Goal: Information Seeking & Learning: Find specific fact

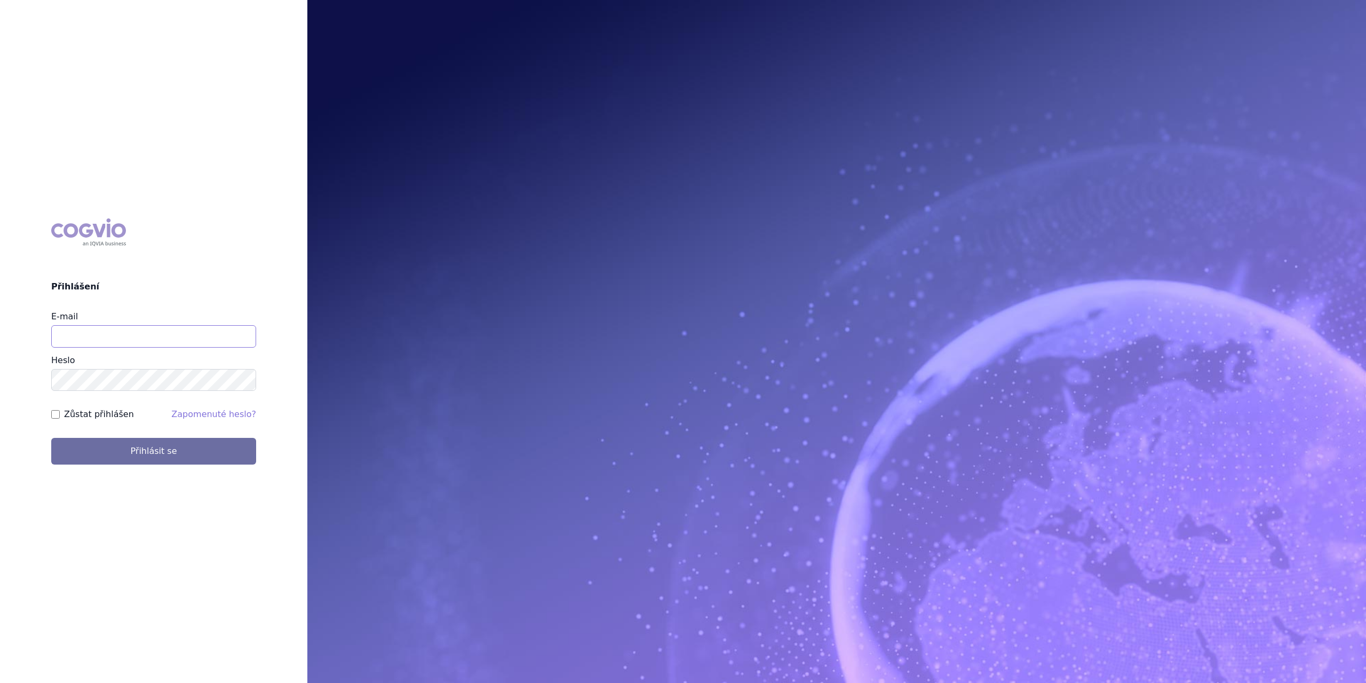
type input "marek.krajcovic@medochemie.com"
click at [464, 134] on img at bounding box center [836, 341] width 1059 height 683
click at [159, 449] on button "Přihlásit se" at bounding box center [153, 451] width 205 height 27
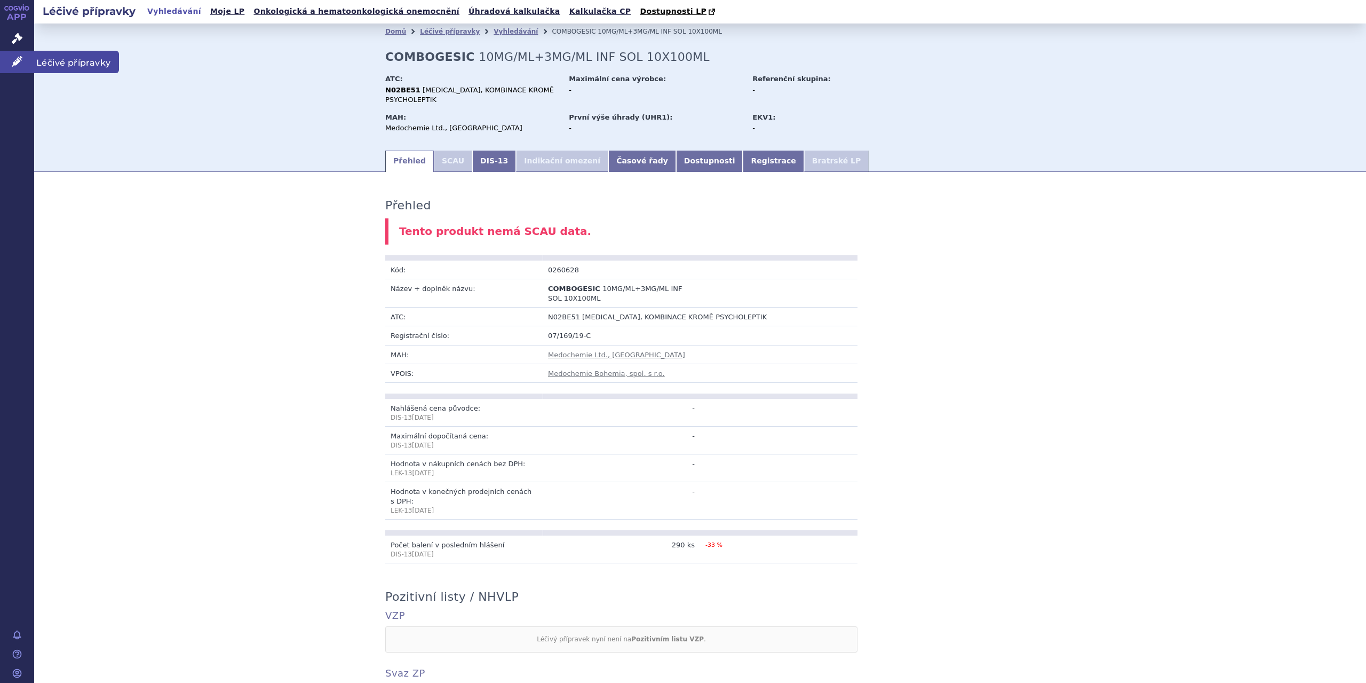
click at [66, 58] on span "Léčivé přípravky" at bounding box center [76, 62] width 85 height 22
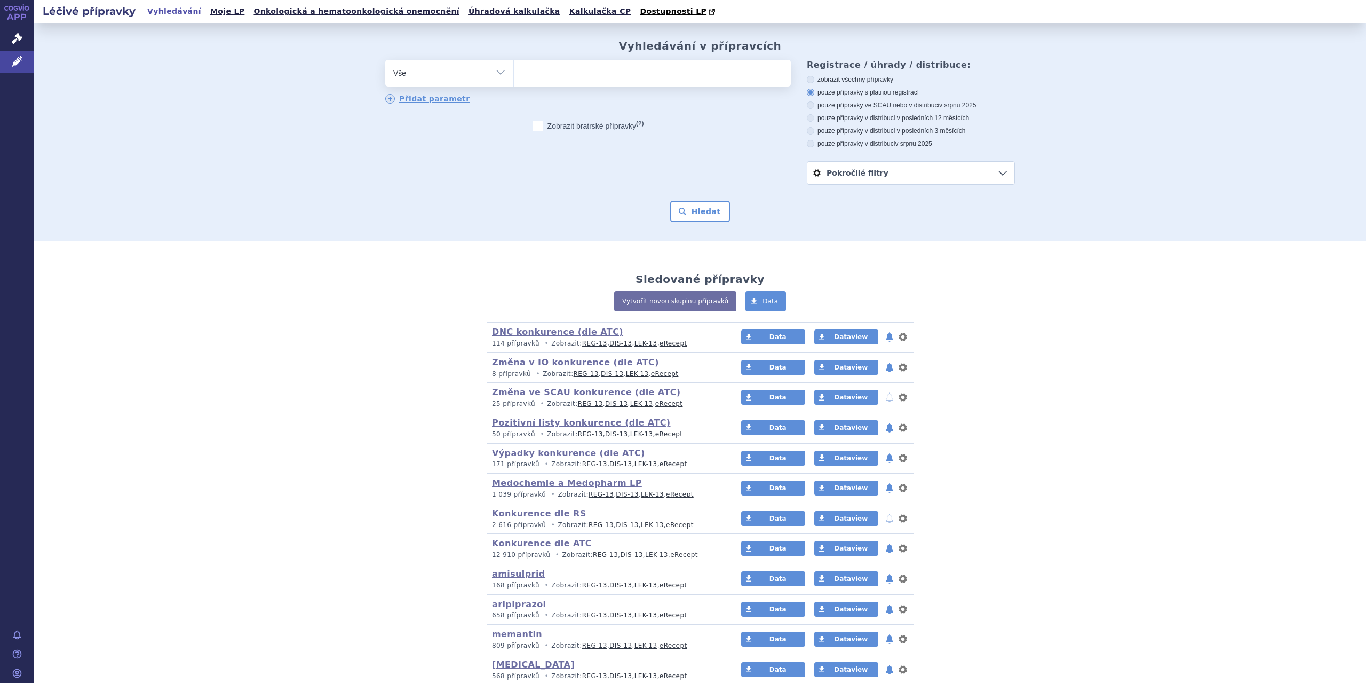
click at [522, 76] on input "search" at bounding box center [525, 71] width 6 height 13
type input "Fl"
type input "Flu"
type input "Flux"
type input "Flu"
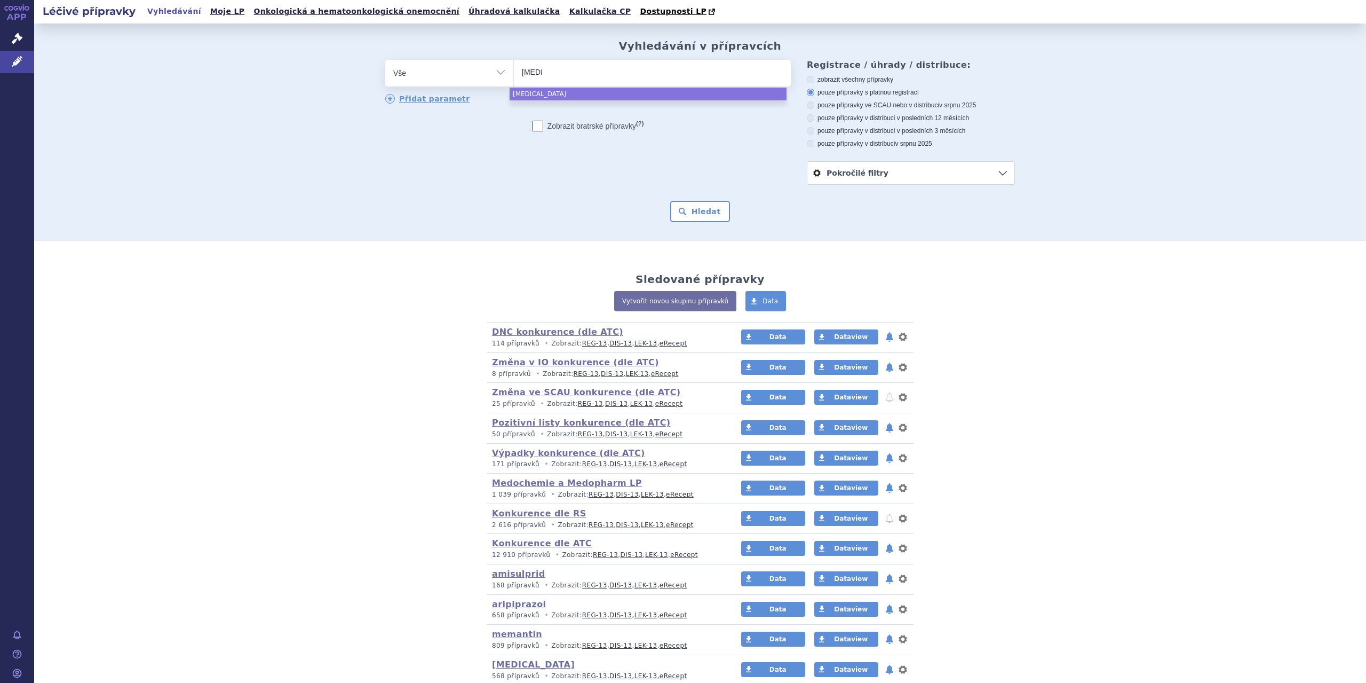
type input "Fluc"
type input "Flucl"
type input "Fluclo"
type input "Flucloxa"
type input "Flucloxaci"
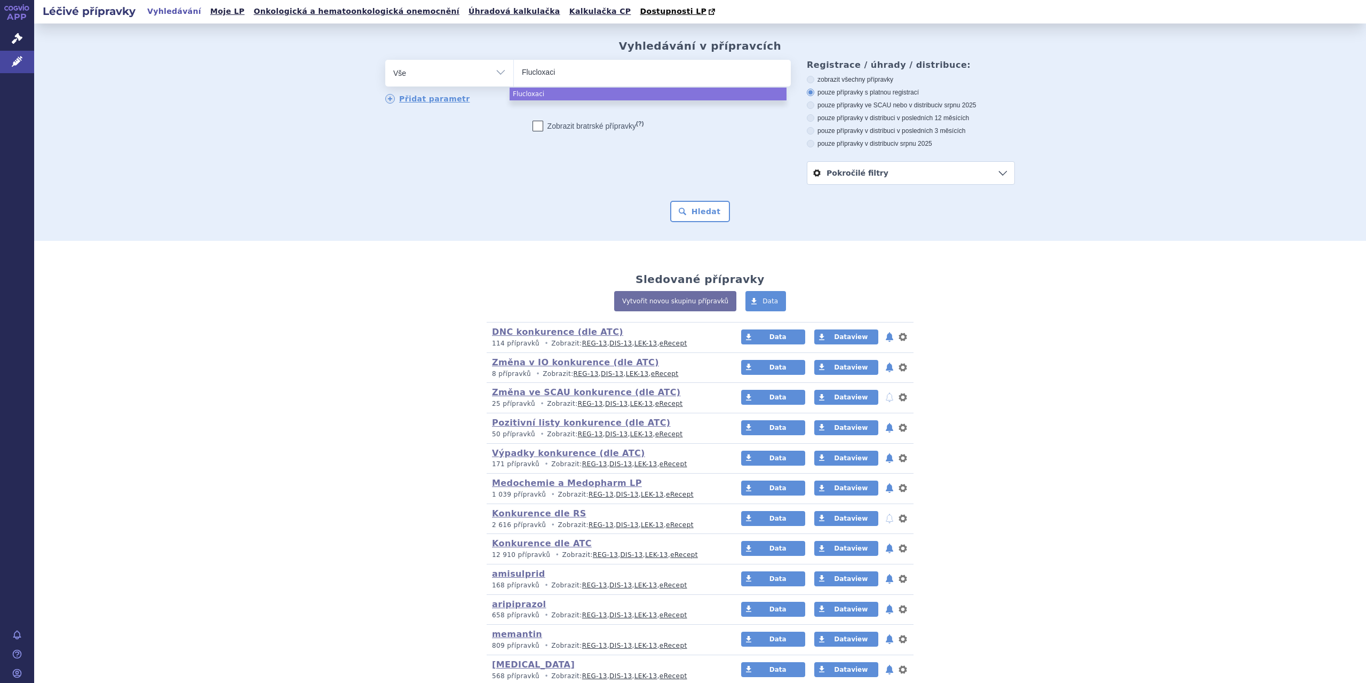
type input "Flucloxacil"
type input "Flucloxacili"
type input "Flucloxacilin"
select select "Flucloxacilin"
click at [706, 217] on button "Hledat" at bounding box center [700, 211] width 60 height 21
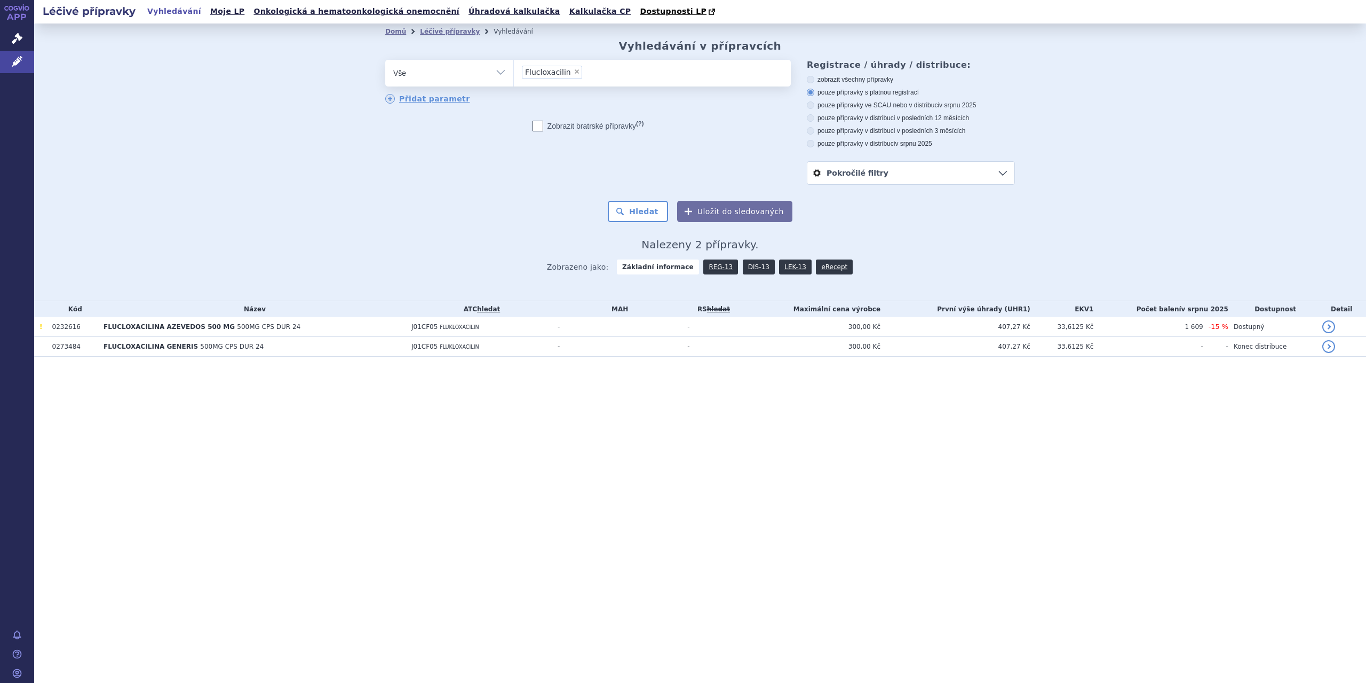
click at [743, 270] on link "DIS-13" at bounding box center [759, 266] width 32 height 15
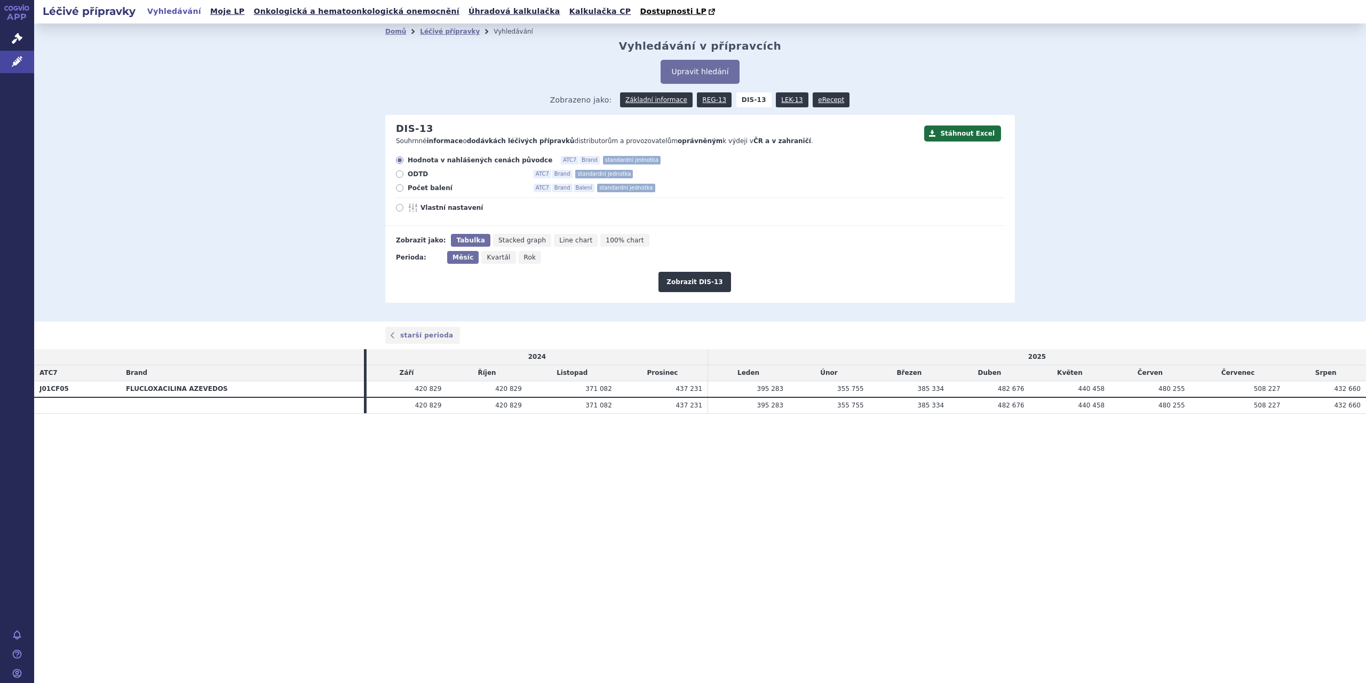
click at [154, 392] on th "FLUCLOXACILINA AZEVEDOS" at bounding box center [242, 389] width 243 height 16
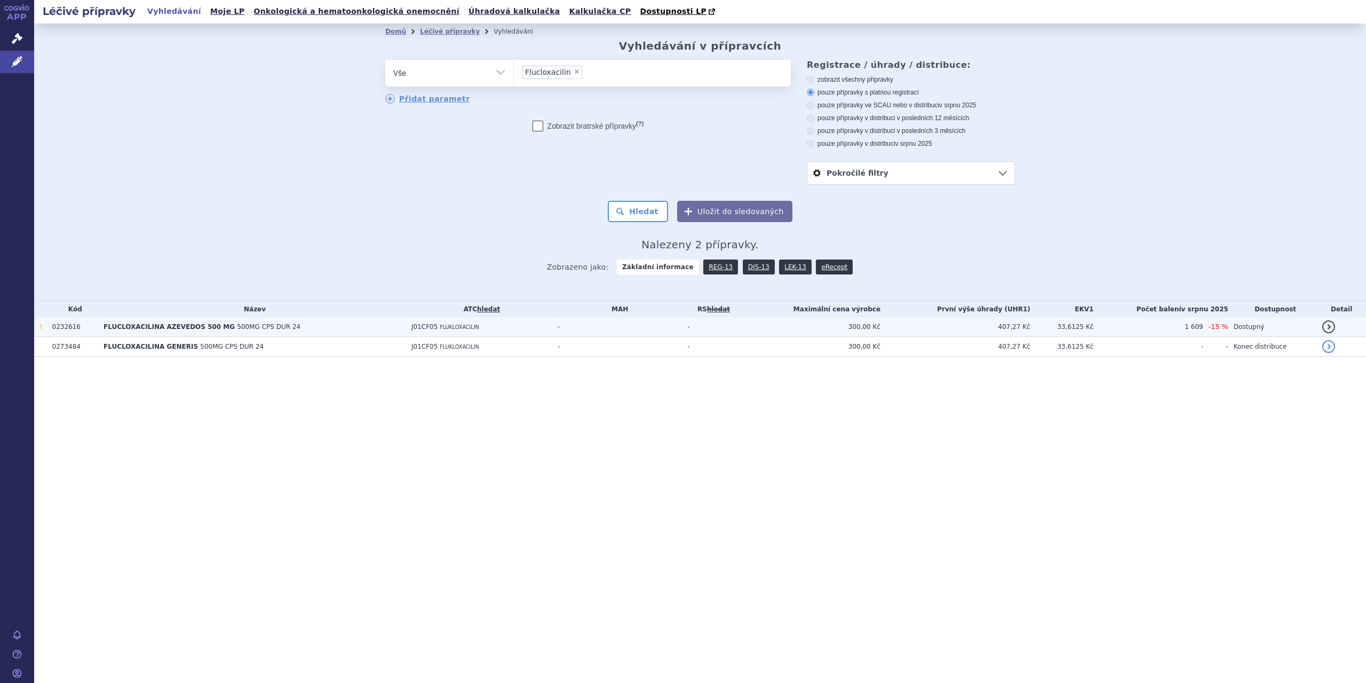
click at [178, 334] on td "FLUCLOXACILINA AZEVEDOS 500 MG 500MG CPS DUR 24" at bounding box center [252, 327] width 308 height 20
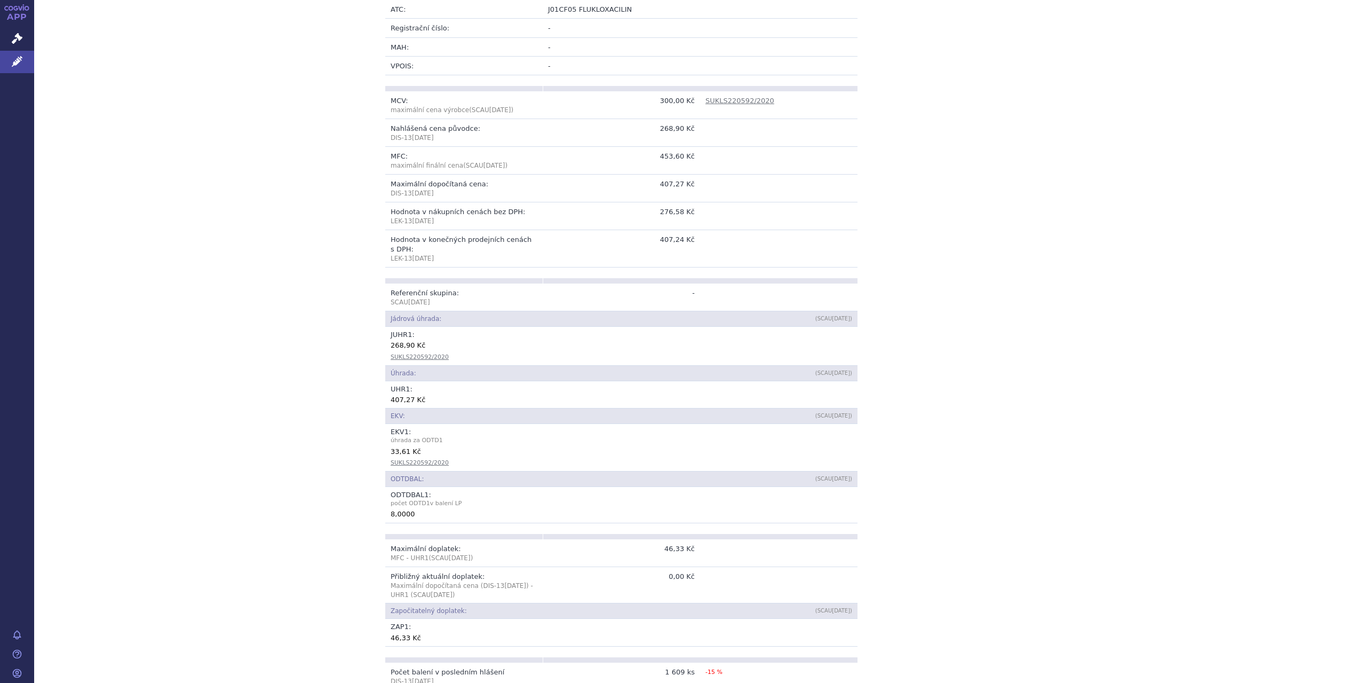
scroll to position [200, 0]
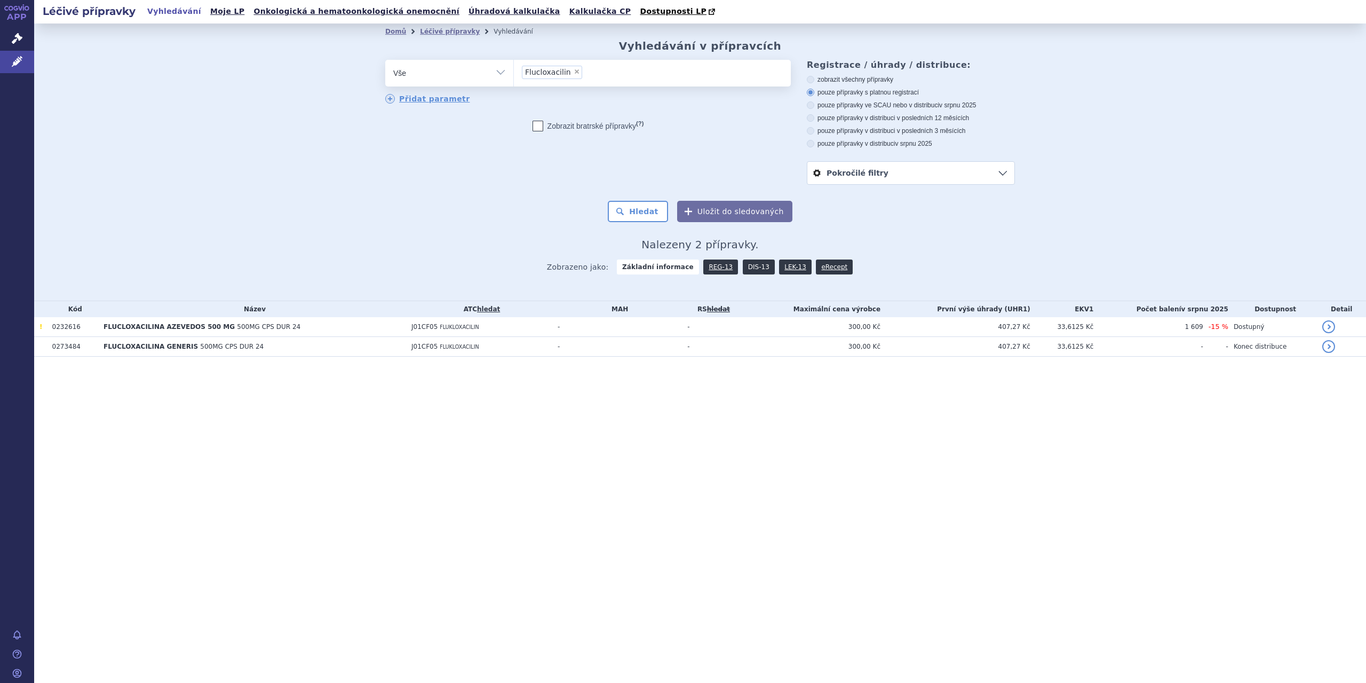
click at [752, 262] on link "DIS-13" at bounding box center [759, 266] width 32 height 15
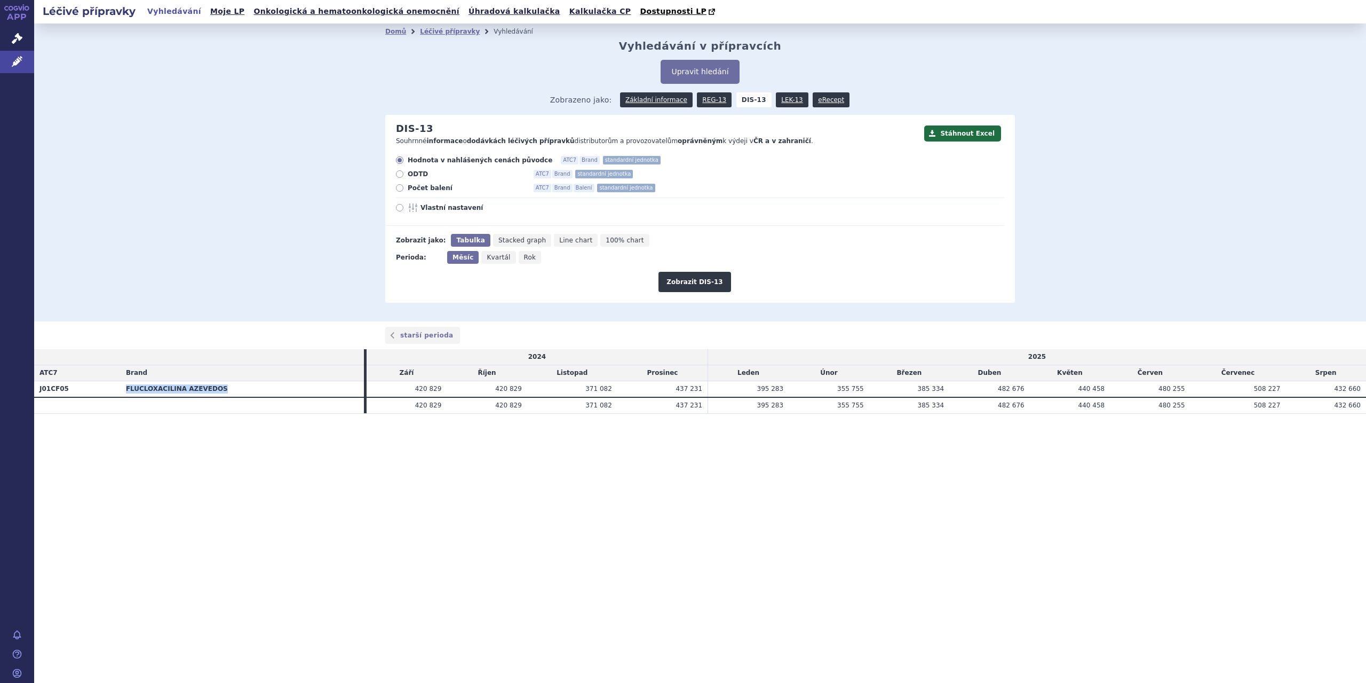
drag, startPoint x: 125, startPoint y: 389, endPoint x: 225, endPoint y: 396, distance: 100.1
click at [225, 396] on th "FLUCLOXACILINA AZEVEDOS" at bounding box center [242, 389] width 243 height 16
copy th "FLUCLOXACILINA AZEVEDOS"
